Goal: Information Seeking & Learning: Learn about a topic

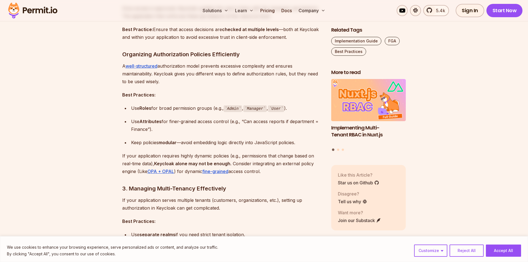
scroll to position [647, 0]
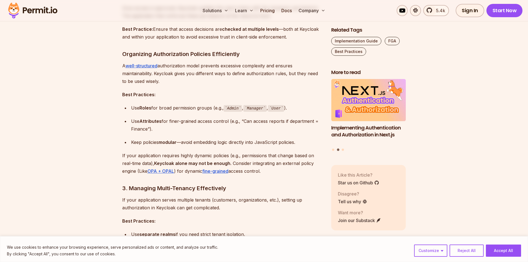
click at [181, 111] on div "Use Roles for broad permission groups (e.g., Admin , Manager , User )." at bounding box center [226, 108] width 191 height 8
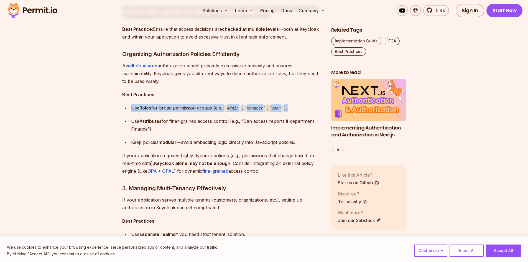
click at [181, 111] on div "Use Roles for broad permission groups (e.g., Admin , Manager , User )." at bounding box center [226, 108] width 191 height 8
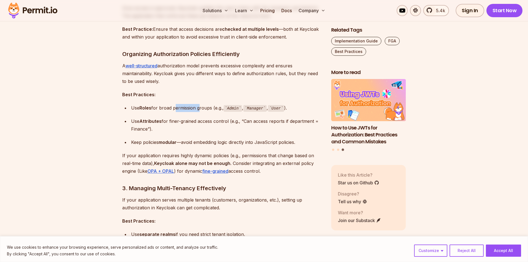
click at [181, 111] on div "Use Roles for broad permission groups (e.g., Admin , Manager , User )." at bounding box center [226, 108] width 191 height 8
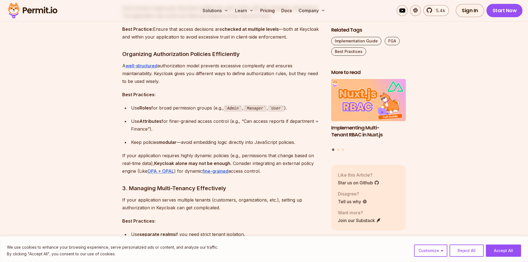
click at [173, 105] on div "Use Roles for broad permission groups (e.g., Admin , Manager , User )." at bounding box center [226, 108] width 191 height 8
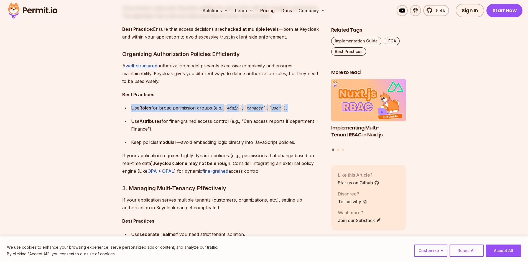
click at [173, 105] on div "Use Roles for broad permission groups (e.g., Admin , Manager , User )." at bounding box center [226, 108] width 191 height 8
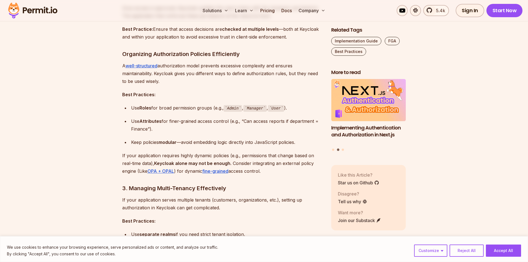
click at [170, 110] on div "Use Roles for broad permission groups (e.g., Admin , Manager , User )." at bounding box center [226, 108] width 191 height 8
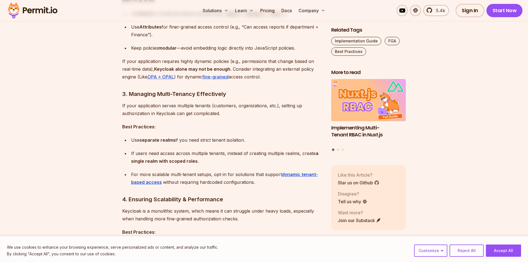
scroll to position [742, 0]
click at [191, 148] on ul "Use separate realms if you need strict tenant isolation. If users need access a…" at bounding box center [222, 161] width 200 height 50
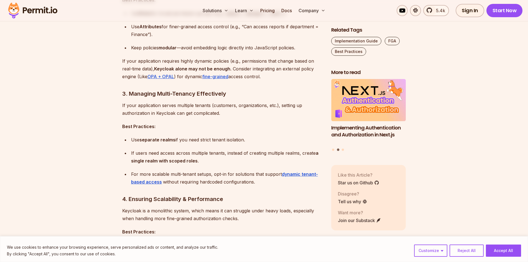
click at [188, 158] on div "If users need access across multiple tenants, instead of creating multiple real…" at bounding box center [226, 157] width 191 height 16
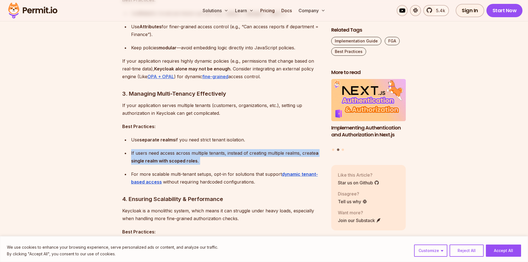
click at [188, 158] on div "If users need access across multiple tenants, instead of creating multiple real…" at bounding box center [226, 157] width 191 height 16
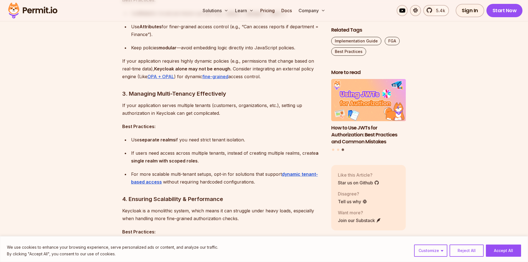
click at [202, 162] on div "If users need access across multiple tenants, instead of creating multiple real…" at bounding box center [226, 157] width 191 height 16
click at [187, 152] on div "If users need access across multiple tenants, instead of creating multiple real…" at bounding box center [226, 157] width 191 height 16
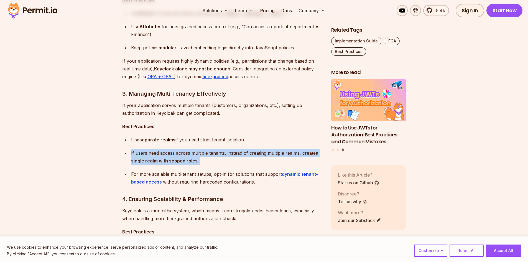
click at [187, 152] on div "If users need access across multiple tenants, instead of creating multiple real…" at bounding box center [226, 157] width 191 height 16
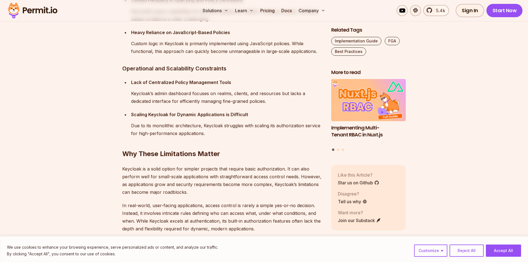
scroll to position [1270, 0]
